Goal: Task Accomplishment & Management: Use online tool/utility

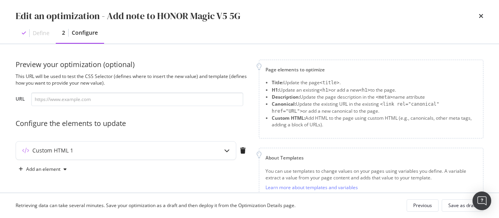
scroll to position [25, 0]
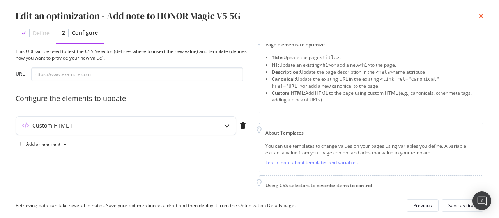
click at [482, 15] on icon "times" at bounding box center [481, 16] width 5 height 6
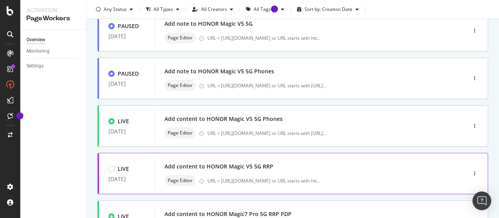
scroll to position [78, 0]
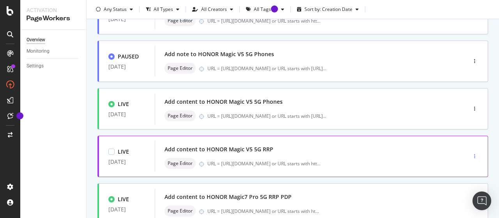
click at [471, 152] on div "button" at bounding box center [474, 156] width 7 height 12
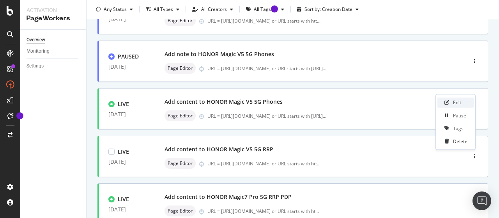
click at [459, 103] on div "Edit" at bounding box center [457, 102] width 8 height 7
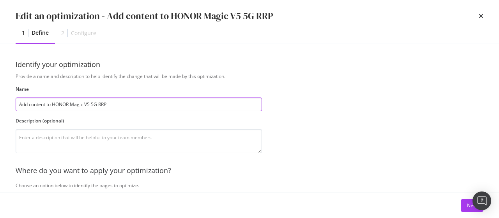
scroll to position [0, 0]
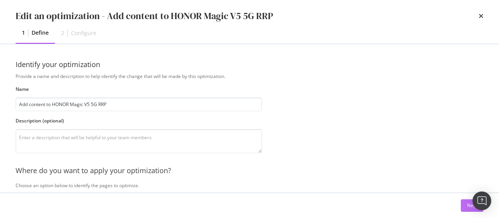
click at [466, 208] on button "Next" at bounding box center [472, 205] width 23 height 12
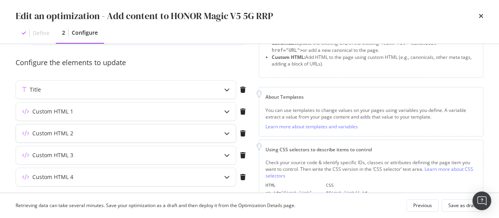
scroll to position [78, 0]
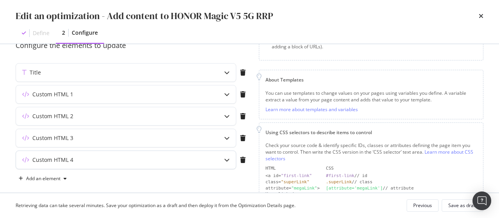
click at [129, 156] on div "Custom HTML 4" at bounding box center [110, 160] width 189 height 8
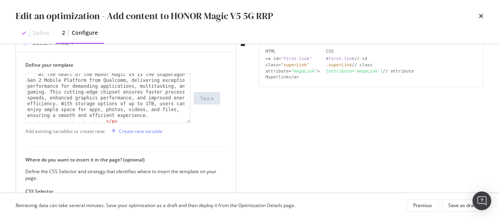
scroll to position [330, 0]
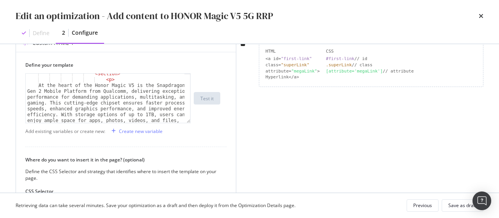
click at [189, 119] on div "< section > < p > At the heart of the Honor Magic V5 is the Snapdragon 8 Gen 2 …" at bounding box center [107, 98] width 165 height 50
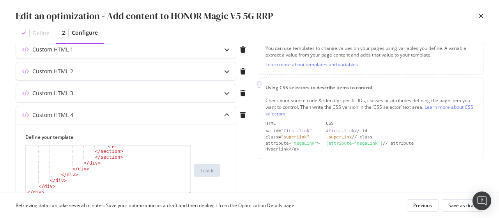
scroll to position [117, 0]
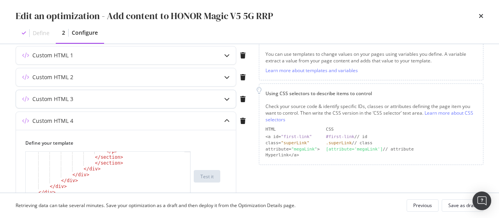
click at [171, 98] on div "Custom HTML 3" at bounding box center [110, 99] width 189 height 8
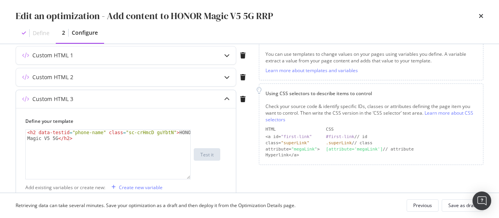
scroll to position [0, 0]
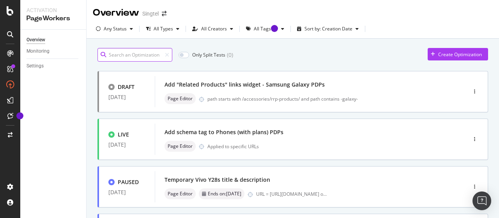
click at [137, 58] on input at bounding box center [134, 55] width 75 height 14
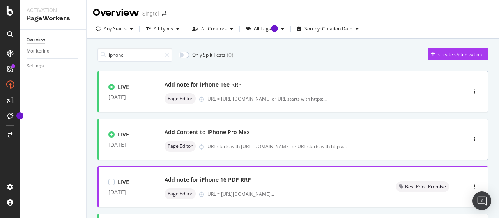
scroll to position [39, 0]
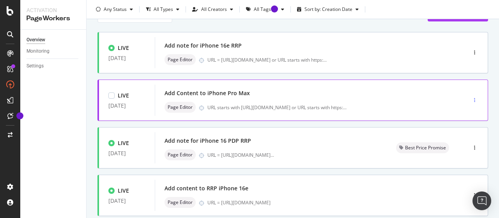
click at [474, 99] on icon "button" at bounding box center [474, 100] width 1 height 5
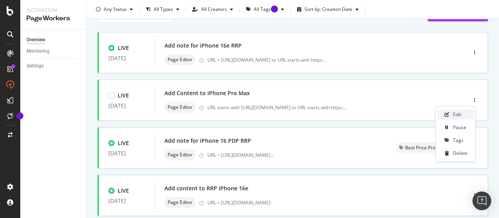
click at [451, 111] on div "Edit" at bounding box center [455, 115] width 36 height 10
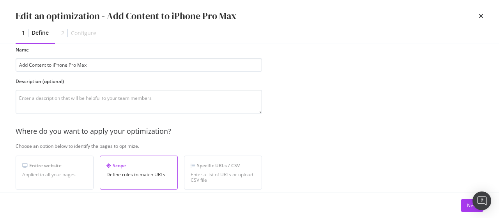
scroll to position [78, 0]
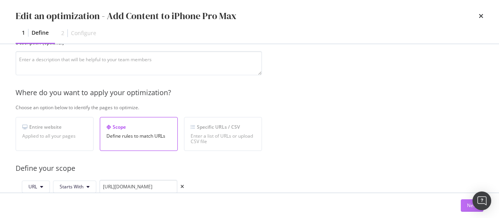
click at [465, 207] on button "Next" at bounding box center [472, 205] width 23 height 12
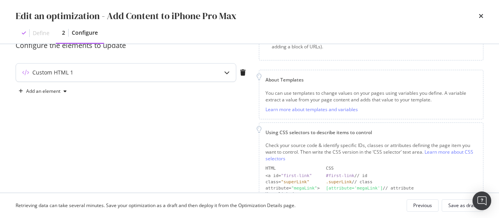
click at [147, 78] on div "Custom HTML 1" at bounding box center [126, 73] width 220 height 18
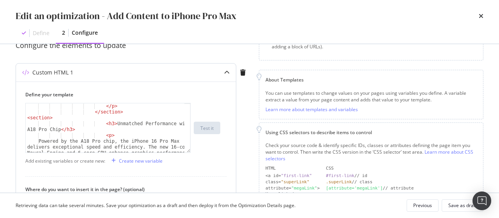
scroll to position [545, 0]
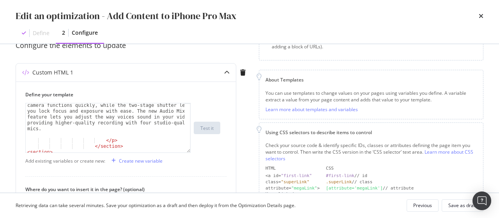
click at [484, 16] on div "Edit an optimization - Add Content to iPhone Pro Max Define 2 Configure" at bounding box center [249, 22] width 499 height 44
drag, startPoint x: 475, startPoint y: 15, endPoint x: 483, endPoint y: 17, distance: 7.6
click at [478, 16] on div "Edit an optimization - Add Content to iPhone Pro Max" at bounding box center [250, 15] width 468 height 13
click at [483, 18] on div "Edit an optimization - Add Content to iPhone Pro Max Define 2 Configure" at bounding box center [249, 22] width 499 height 44
click at [481, 18] on icon "times" at bounding box center [481, 16] width 5 height 6
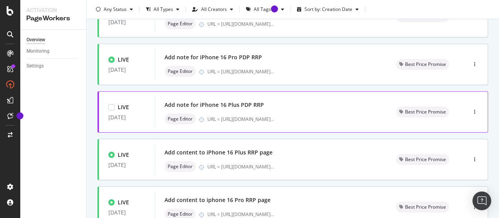
scroll to position [351, 0]
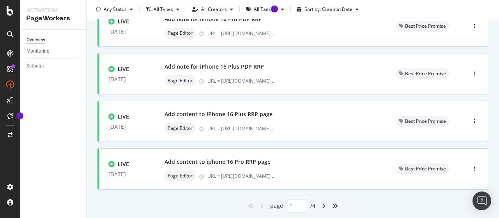
click at [319, 205] on div "angle-right" at bounding box center [324, 206] width 10 height 12
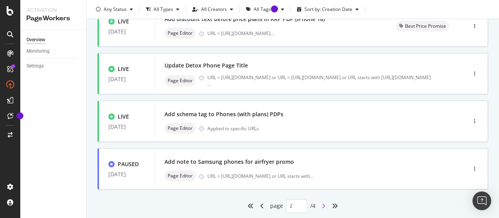
type input "2"
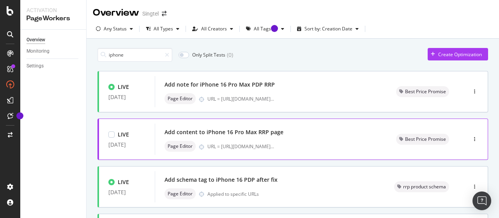
scroll to position [39, 0]
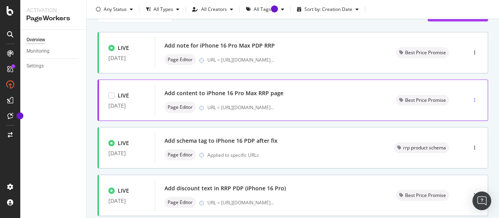
click at [474, 98] on icon "button" at bounding box center [474, 100] width 1 height 5
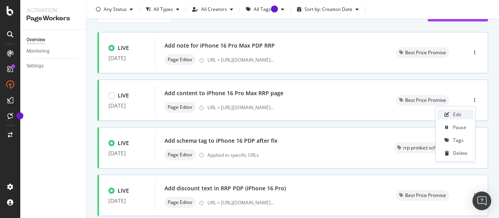
click at [457, 112] on div "Edit" at bounding box center [457, 114] width 8 height 7
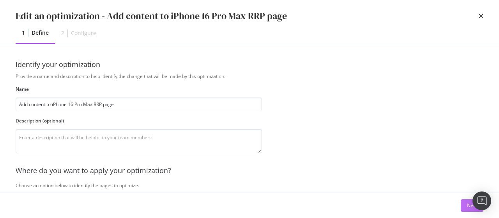
drag, startPoint x: 466, startPoint y: 204, endPoint x: 433, endPoint y: 199, distance: 33.5
click at [466, 204] on button "Next" at bounding box center [472, 205] width 23 height 12
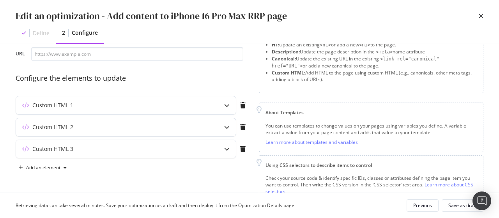
scroll to position [78, 0]
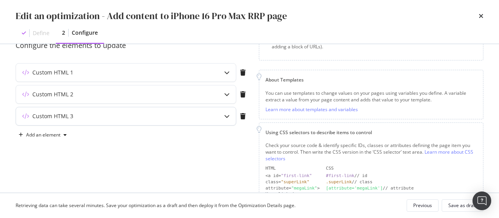
click at [121, 120] on div "Custom HTML 3" at bounding box center [126, 116] width 220 height 18
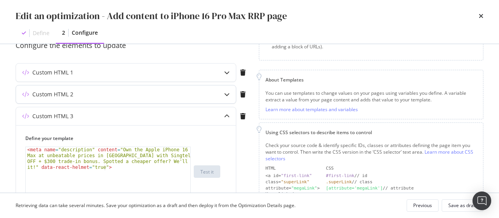
click at [155, 92] on div "Custom HTML 2" at bounding box center [110, 94] width 189 height 8
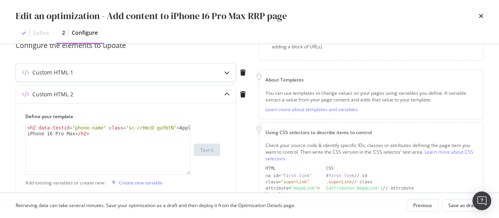
click at [172, 76] on div "Custom HTML 1" at bounding box center [126, 73] width 220 height 18
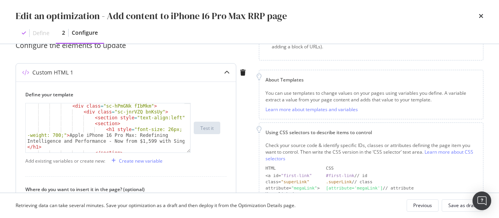
scroll to position [47, 0]
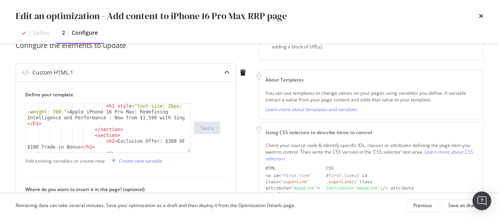
click at [161, 141] on div "< h1 style = "font-size: 26px; font -weight: 700;" > Apple iPhone 16 Pro Max: R…" at bounding box center [105, 151] width 159 height 96
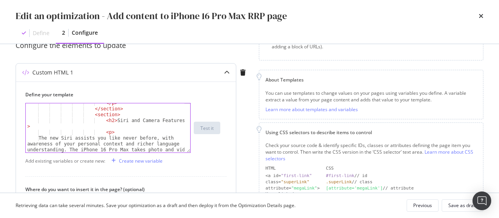
scroll to position [465, 0]
type textarea "<h2>Exclusive Offer: $350 OFF + $100 Trade-in Bonus</h2>"
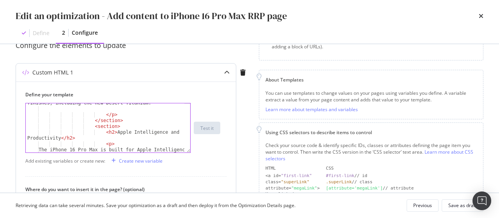
scroll to position [348, 0]
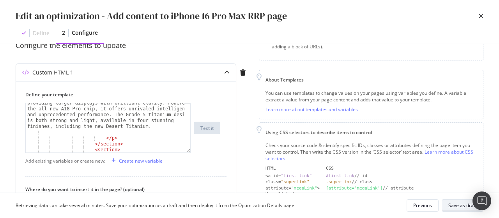
click at [453, 206] on div "Save as draft" at bounding box center [462, 205] width 28 height 7
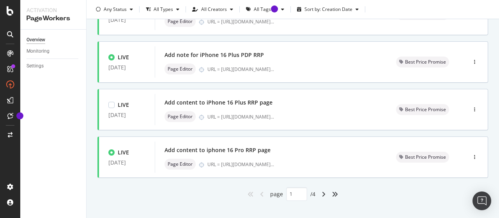
scroll to position [372, 0]
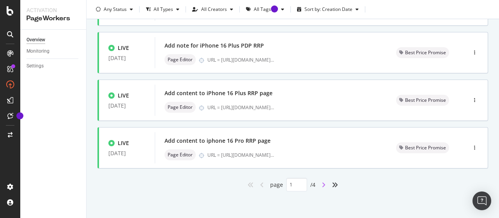
click at [322, 183] on icon "angle-right" at bounding box center [324, 185] width 4 height 6
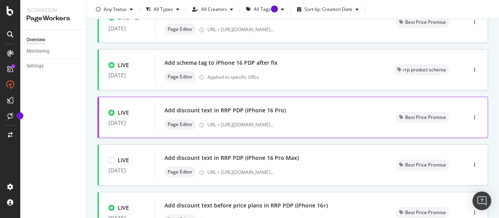
scroll to position [0, 0]
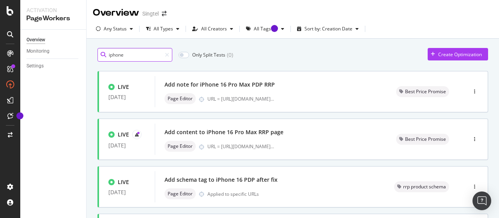
click at [135, 53] on input "iphone" at bounding box center [134, 55] width 75 height 14
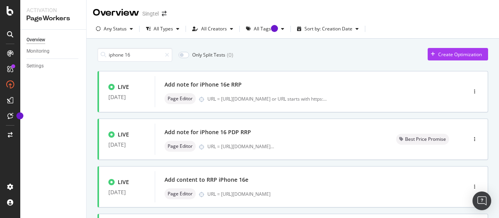
type input "1"
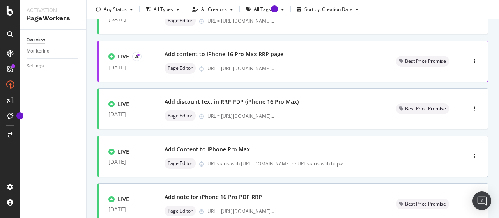
scroll to position [117, 0]
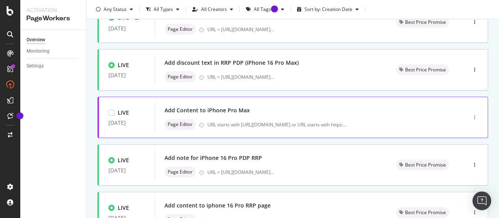
click at [471, 115] on div "button" at bounding box center [474, 117] width 7 height 5
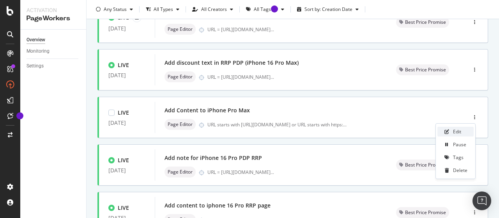
click at [451, 129] on div "Edit" at bounding box center [455, 132] width 36 height 10
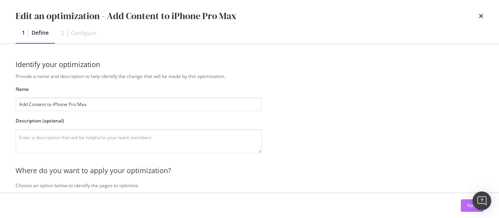
click at [471, 207] on div "Next" at bounding box center [472, 205] width 10 height 7
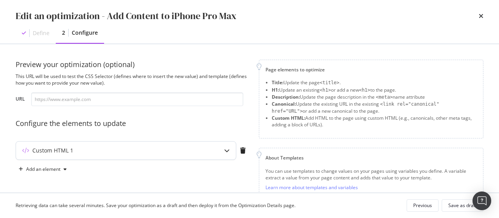
click at [140, 153] on div "Custom HTML 1" at bounding box center [110, 151] width 189 height 8
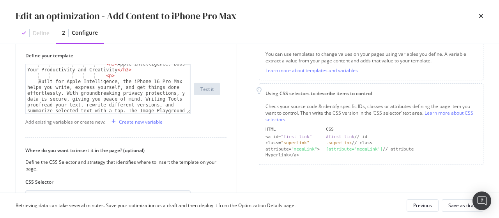
scroll to position [377, 0]
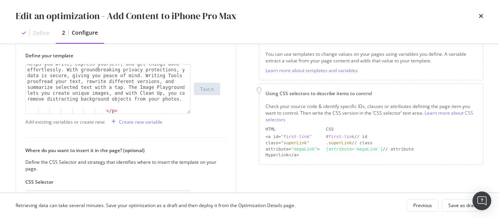
click at [0, 155] on div "Preview your optimization (optional) This URL will be used to test the CSS Sele…" at bounding box center [249, 118] width 499 height 149
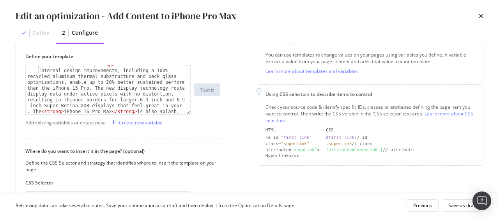
scroll to position [237, 0]
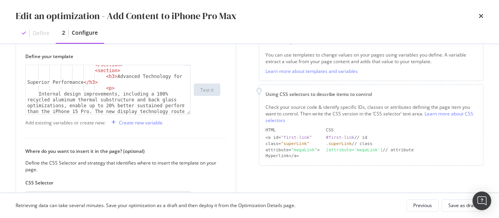
click at [0, 98] on div "Preview your optimization (optional) This URL will be used to test the CSS Sele…" at bounding box center [249, 118] width 499 height 149
